Goal: Task Accomplishment & Management: Use online tool/utility

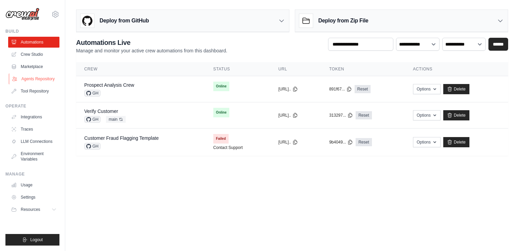
click at [34, 80] on link "Agents Repository" at bounding box center [34, 78] width 51 height 11
click at [38, 79] on link "Agents Repository" at bounding box center [34, 78] width 51 height 11
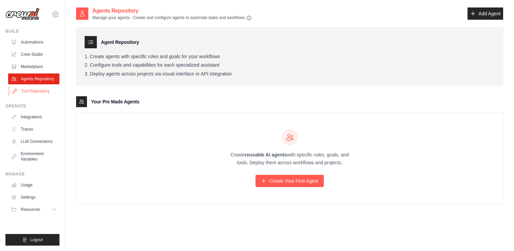
click at [35, 92] on link "Tool Repository" at bounding box center [34, 91] width 51 height 11
click at [30, 186] on link "Usage" at bounding box center [34, 184] width 51 height 11
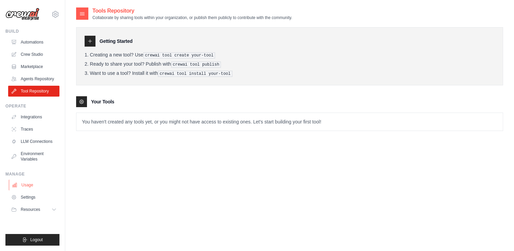
click at [36, 185] on link "Usage" at bounding box center [34, 184] width 51 height 11
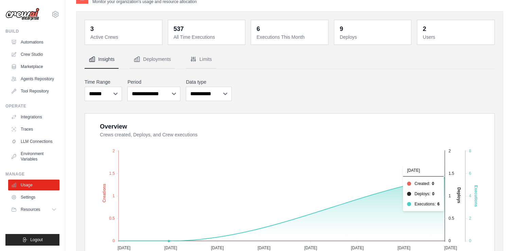
scroll to position [15, 0]
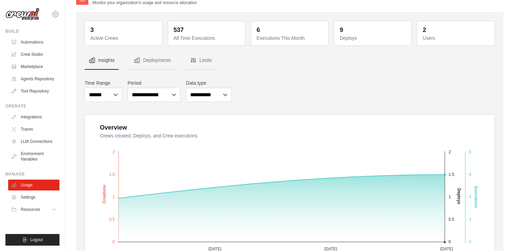
click at [23, 14] on img at bounding box center [22, 14] width 34 height 13
click at [36, 43] on link "Automations" at bounding box center [34, 42] width 51 height 11
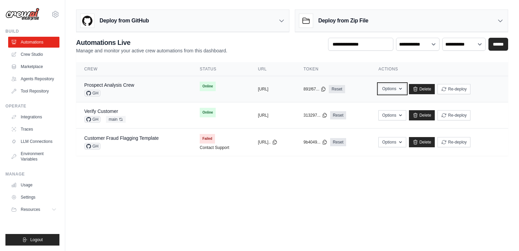
click at [403, 86] on button "Options" at bounding box center [392, 89] width 28 height 10
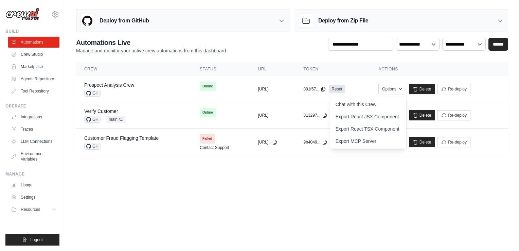
drag, startPoint x: 357, startPoint y: 194, endPoint x: 297, endPoint y: 179, distance: 61.3
click at [356, 194] on body "uipathdev@uipathsandboxes.onmicrosoft.com Settings Build Automations" at bounding box center [259, 125] width 519 height 251
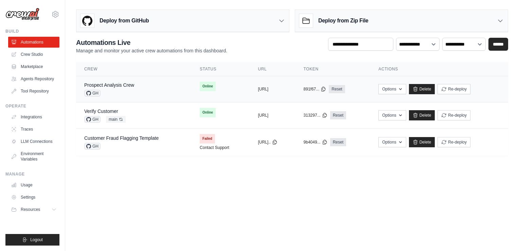
click at [140, 88] on div "Prospect Analysis Crew GH" at bounding box center [133, 88] width 99 height 15
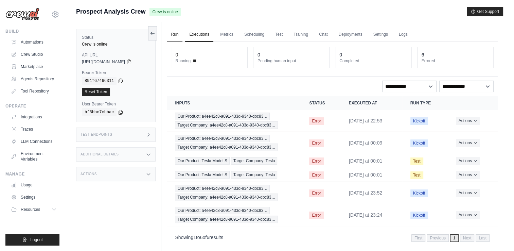
click at [179, 37] on link "Run" at bounding box center [175, 35] width 16 height 14
